Goal: Information Seeking & Learning: Learn about a topic

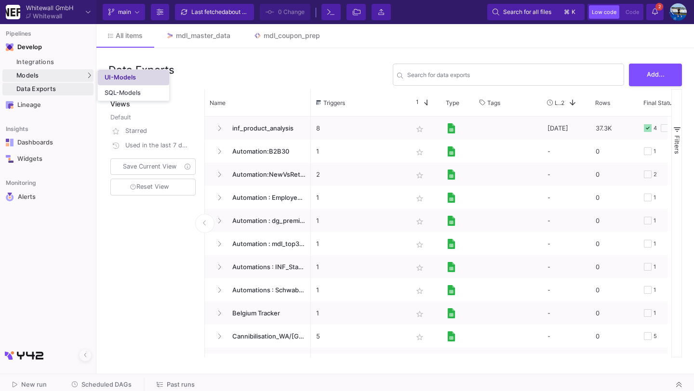
click at [113, 80] on div "UI-Models" at bounding box center [120, 78] width 31 height 8
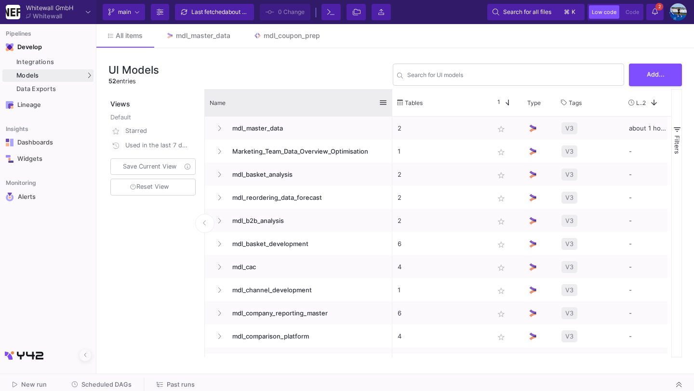
drag, startPoint x: 309, startPoint y: 96, endPoint x: 401, endPoint y: 113, distance: 93.6
click at [394, 114] on div at bounding box center [392, 102] width 4 height 27
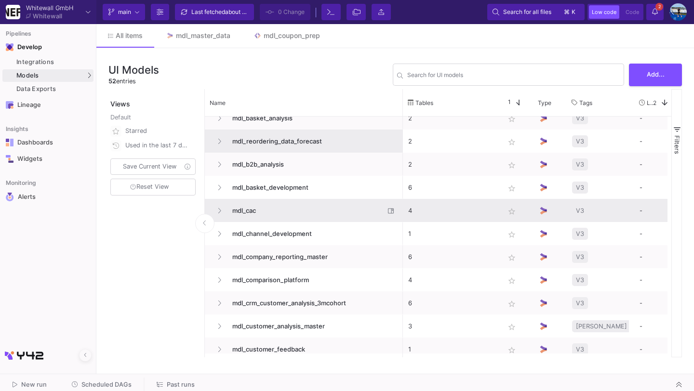
scroll to position [59, 0]
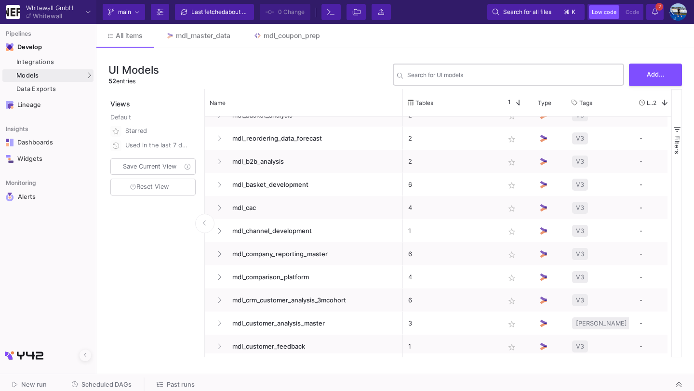
click at [416, 79] on input "Search for UI models" at bounding box center [513, 76] width 212 height 7
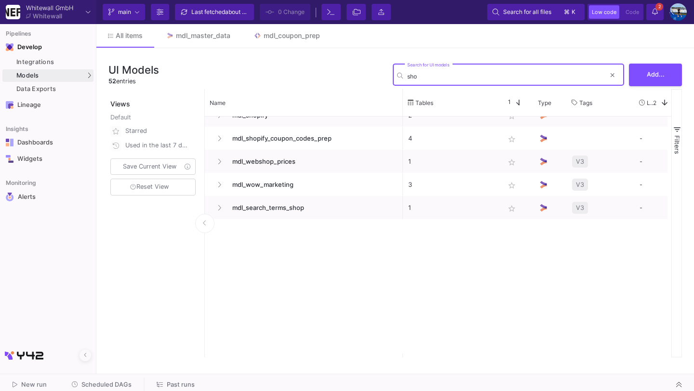
scroll to position [0, 0]
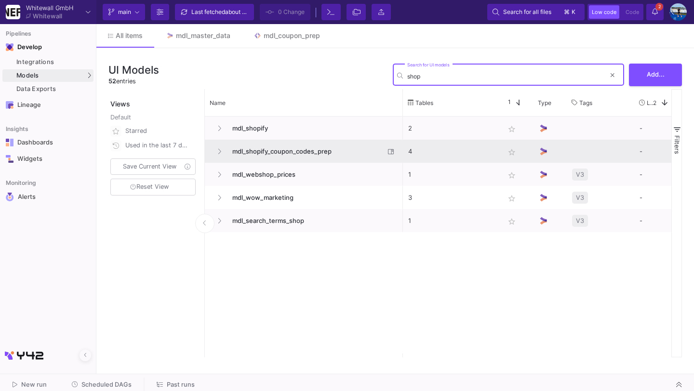
type input "shop"
click at [258, 154] on span "mdl_shopify_coupon_codes_prep" at bounding box center [305, 151] width 158 height 23
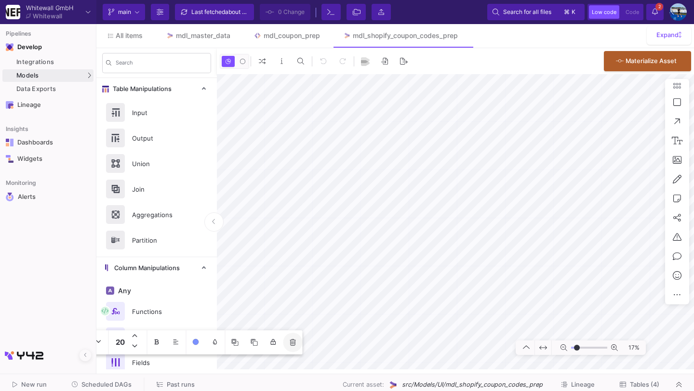
type input "-26"
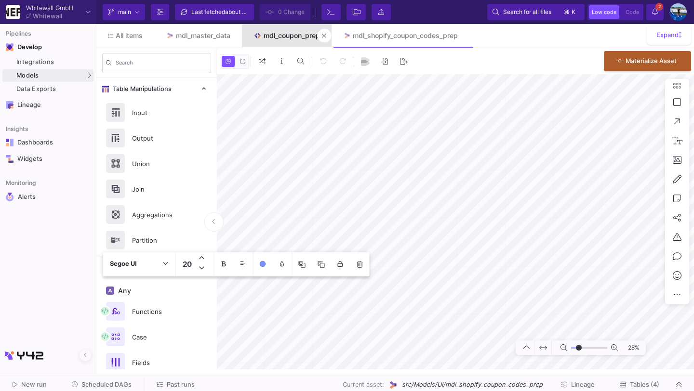
click at [296, 37] on div "mdl_coupon_prep" at bounding box center [292, 36] width 56 height 8
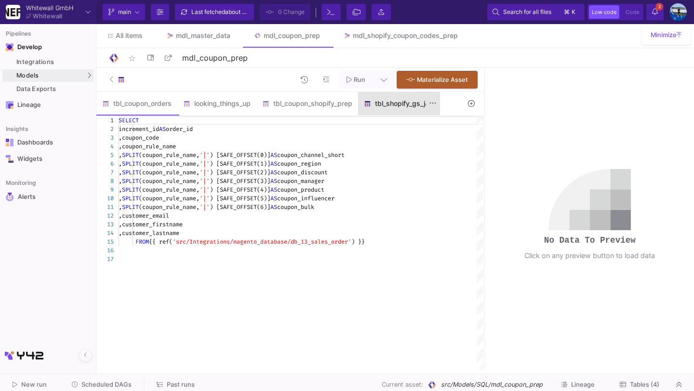
click at [392, 106] on div "tbl_shopify_gs_join" at bounding box center [399, 104] width 70 height 8
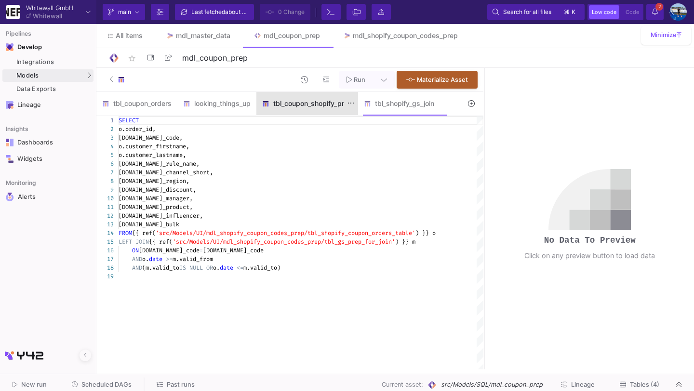
click at [319, 105] on div "tbl_coupon_shopify_prep" at bounding box center [307, 104] width 90 height 8
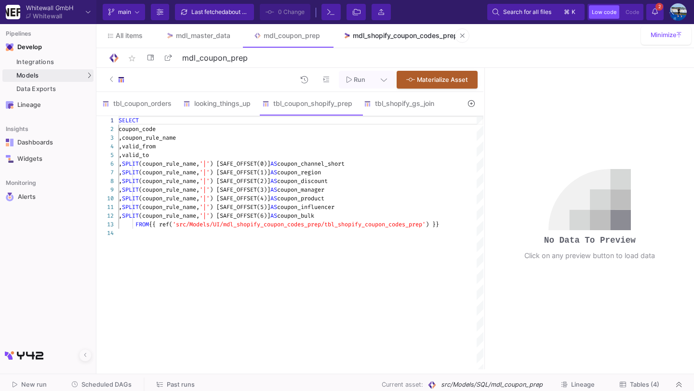
click at [388, 34] on div "mdl_shopify_coupon_codes_prep" at bounding box center [405, 36] width 105 height 8
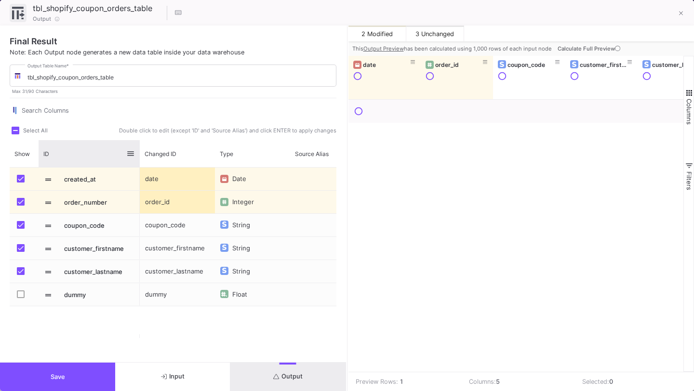
drag, startPoint x: 110, startPoint y: 149, endPoint x: 138, endPoint y: 149, distance: 27.9
click at [138, 149] on div at bounding box center [140, 153] width 4 height 27
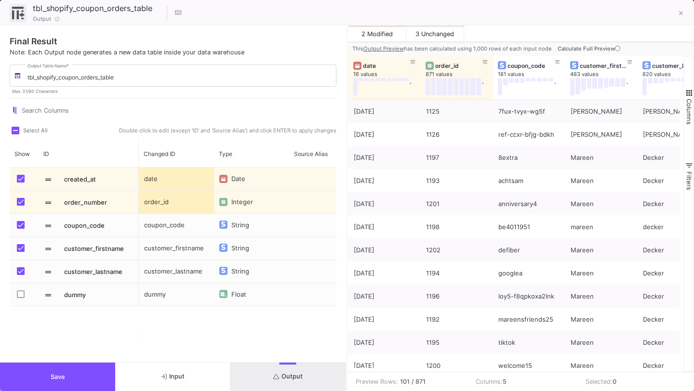
click at [64, 372] on button "Save" at bounding box center [57, 377] width 115 height 28
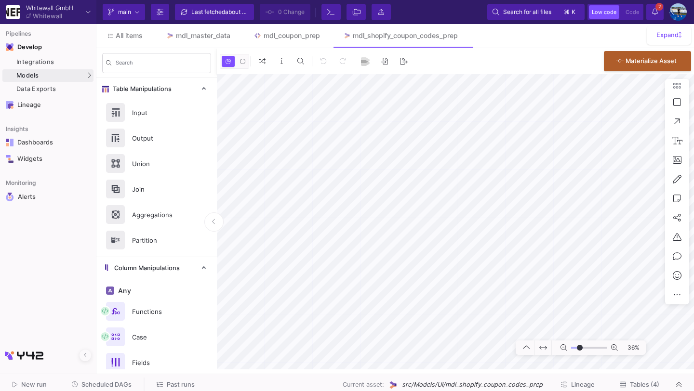
type input "-29"
click at [292, 37] on div "mdl_coupon_prep" at bounding box center [292, 36] width 56 height 8
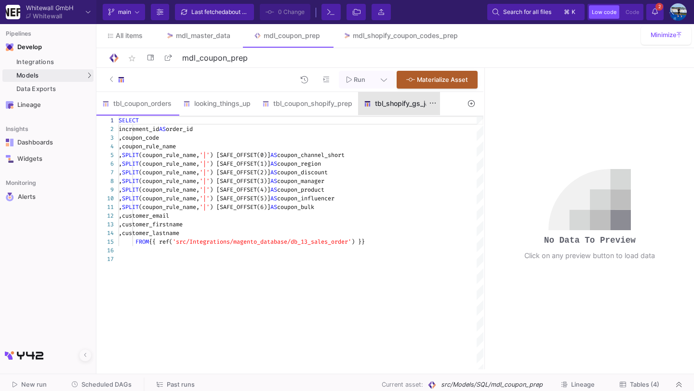
click at [397, 109] on div "tbl_shopify_gs_join" at bounding box center [399, 103] width 82 height 23
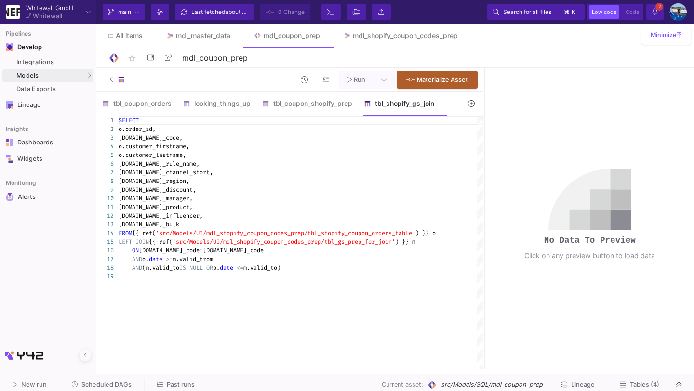
drag, startPoint x: 118, startPoint y: 235, endPoint x: 306, endPoint y: 264, distance: 190.7
click at [306, 264] on div "SELECT o.order_id, [DOMAIN_NAME]_code, o.customer_firstname, o.customer_lastnam…" at bounding box center [301, 242] width 365 height 253
type textarea "[DOMAIN_NAME]_product, [DOMAIN_NAME]_influencer, [DOMAIN_NAME]_bulk FROM {{ ref…"
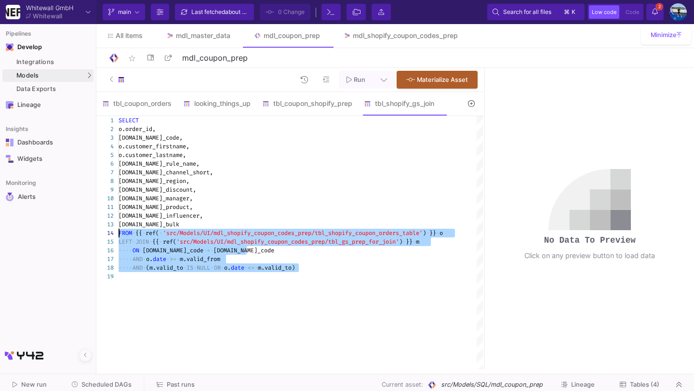
drag, startPoint x: 306, startPoint y: 266, endPoint x: 106, endPoint y: 235, distance: 202.4
click at [332, 303] on div "SELECT o.order_id, [DOMAIN_NAME]_code, o.customer_firstname, o.customer_lastnam…" at bounding box center [301, 242] width 365 height 253
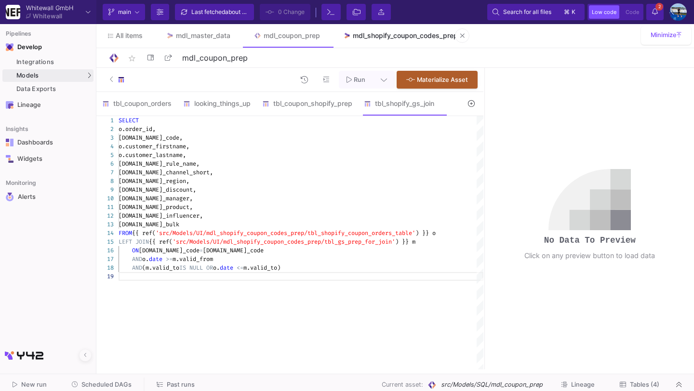
click at [402, 40] on link "mdl_shopify_coupon_codes_prep" at bounding box center [400, 35] width 138 height 23
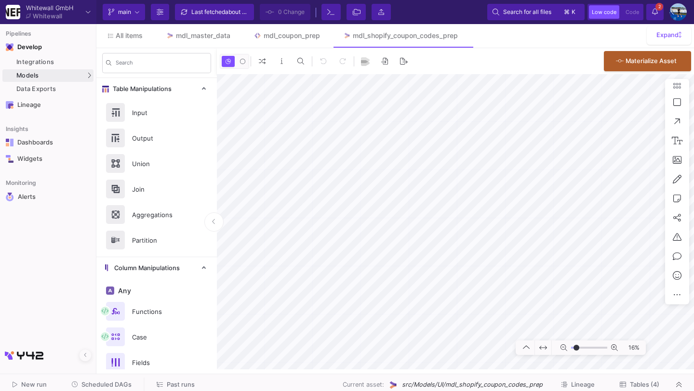
type input "-47"
click at [120, 36] on span "All items" at bounding box center [129, 36] width 27 height 8
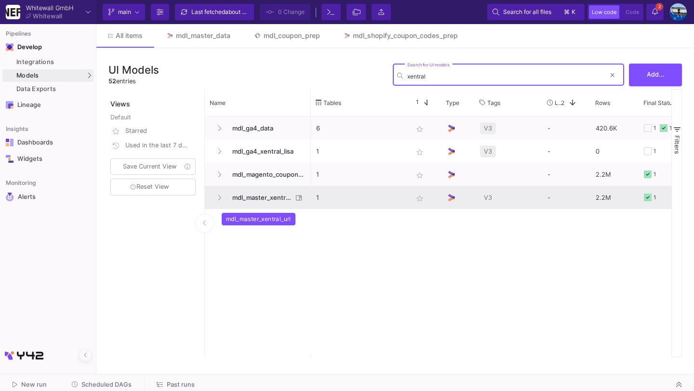
type input "xentral"
click at [283, 196] on span "mdl_master_xentral_url" at bounding box center [259, 197] width 66 height 23
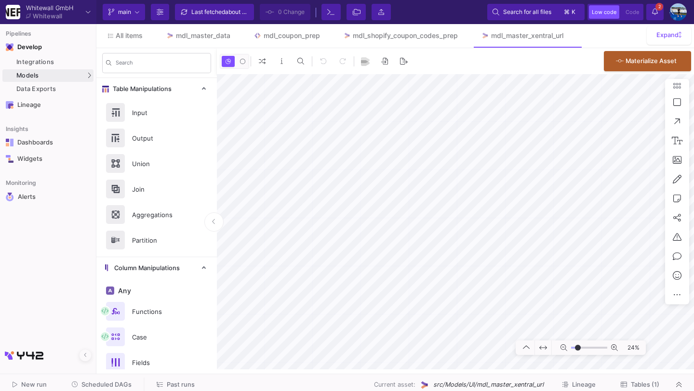
type input "-22"
click at [152, 76] on link "UI-Models" at bounding box center [133, 77] width 71 height 15
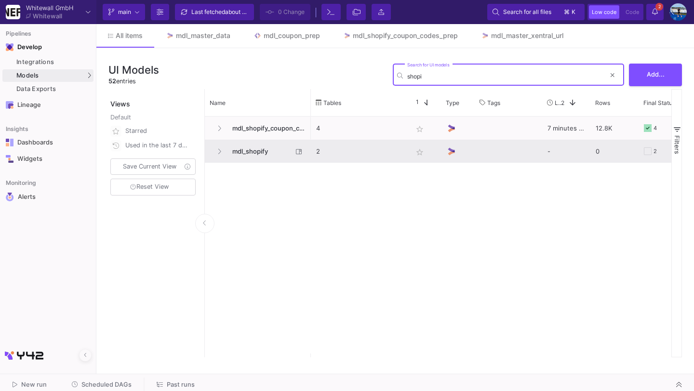
type input "shopi"
click at [260, 145] on span "mdl_shopify" at bounding box center [259, 151] width 66 height 23
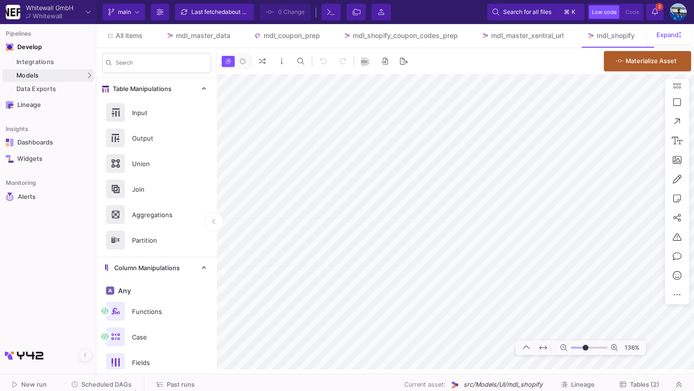
type input "-3"
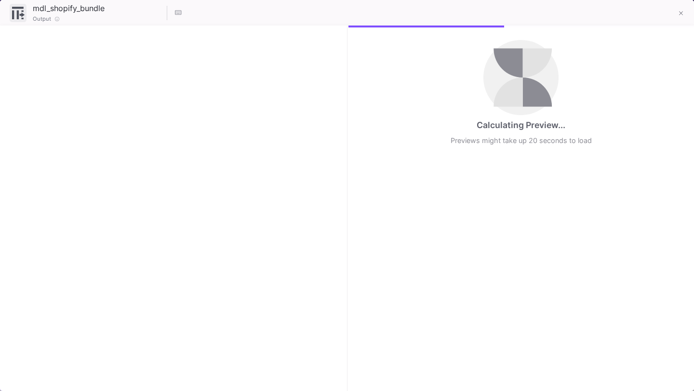
checkbox input "true"
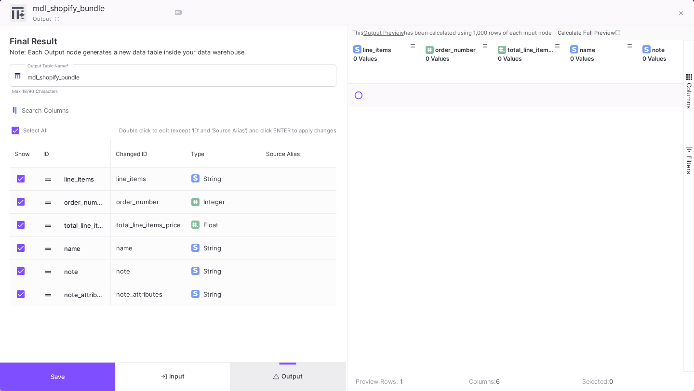
click at [616, 32] on icon at bounding box center [617, 32] width 5 height 5
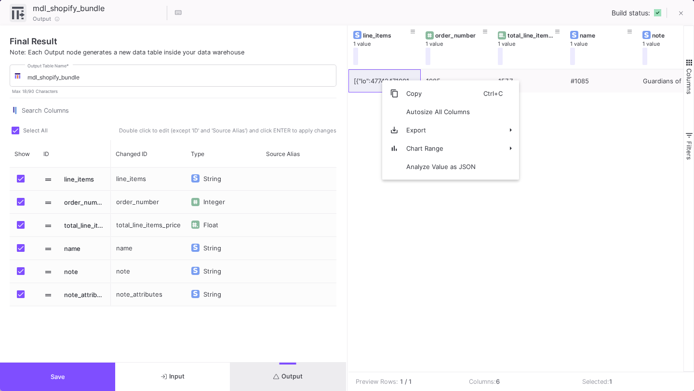
click at [468, 259] on div "1085 157.7 #1085 Guardians of the Gut (1x) BE20386(1)|BE20401(1) Day & Night Bu…" at bounding box center [515, 220] width 335 height 303
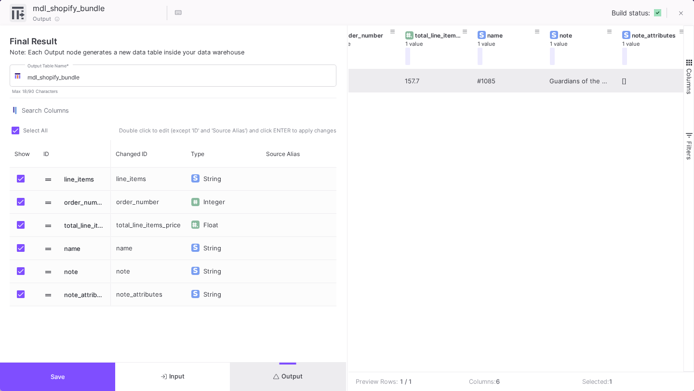
scroll to position [0, 96]
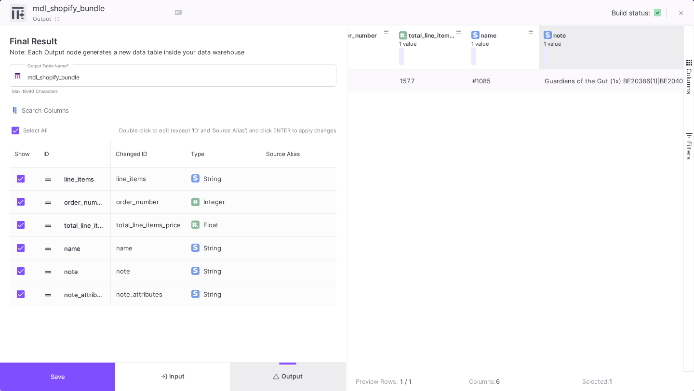
drag, startPoint x: 609, startPoint y: 45, endPoint x: 693, endPoint y: 50, distance: 84.4
click at [693, 50] on div "line_items 1 value order_number 1 value total_line_items_price 1 value name 1 v…" at bounding box center [521, 199] width 346 height 346
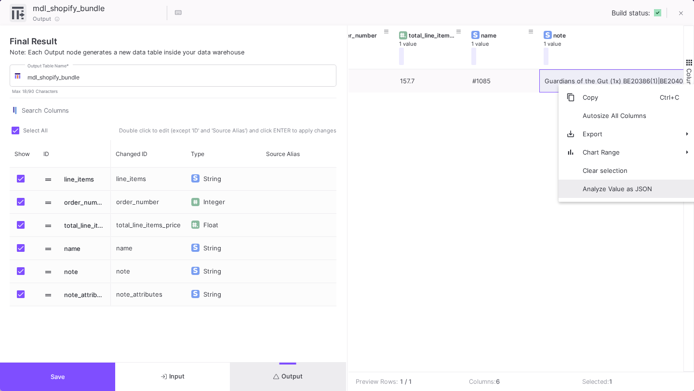
click at [620, 196] on span "Analyze Value as JSON" at bounding box center [617, 189] width 85 height 18
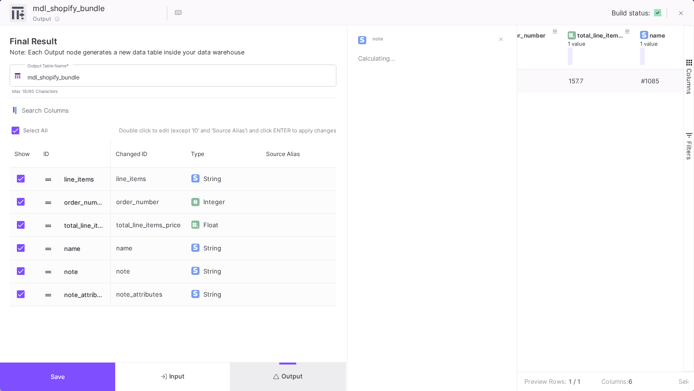
scroll to position [0, 99]
click at [500, 41] on icon at bounding box center [501, 40] width 4 height 6
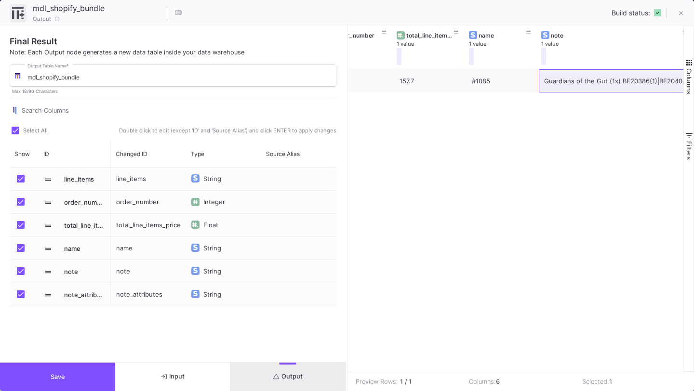
scroll to position [0, 135]
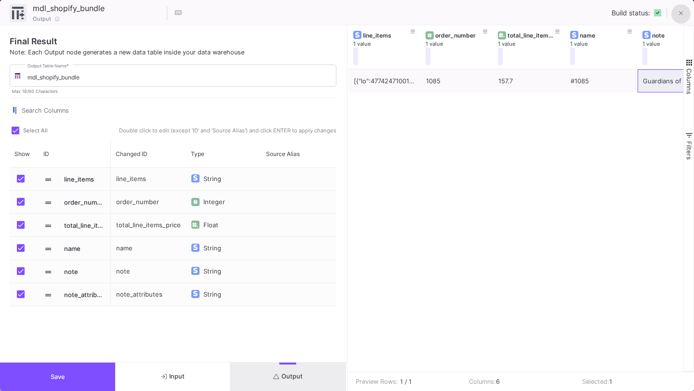
click at [679, 16] on icon at bounding box center [681, 13] width 4 height 7
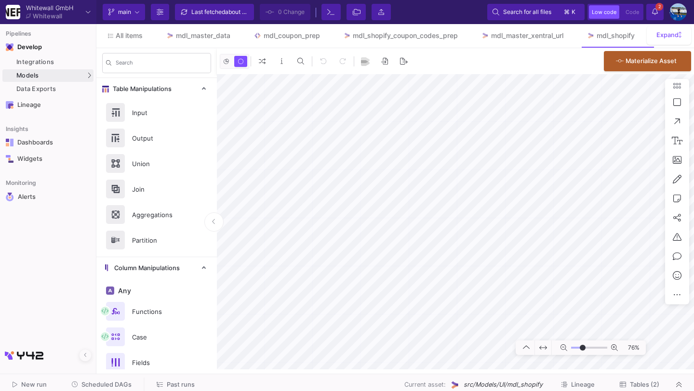
type input "-18"
